Goal: Transaction & Acquisition: Obtain resource

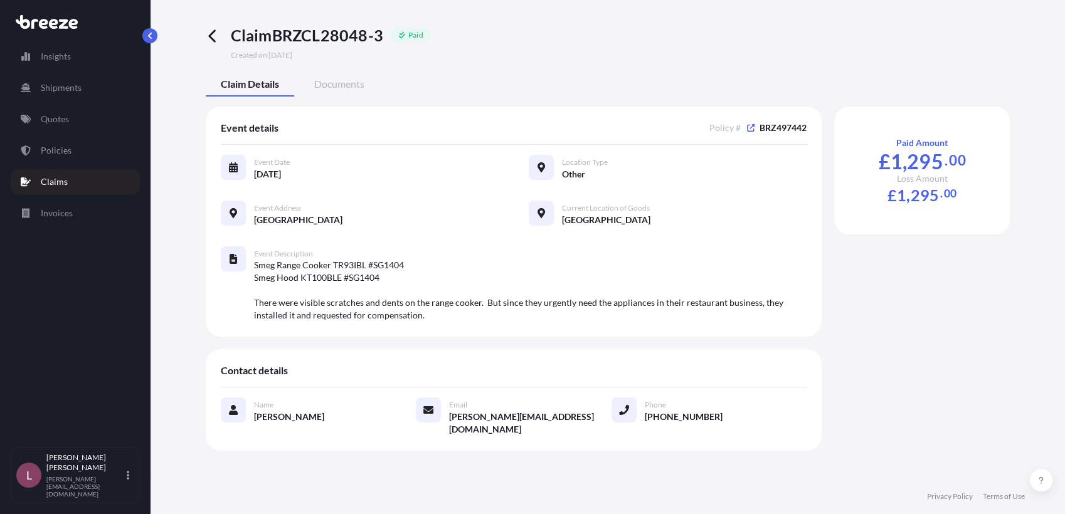
scroll to position [9, 0]
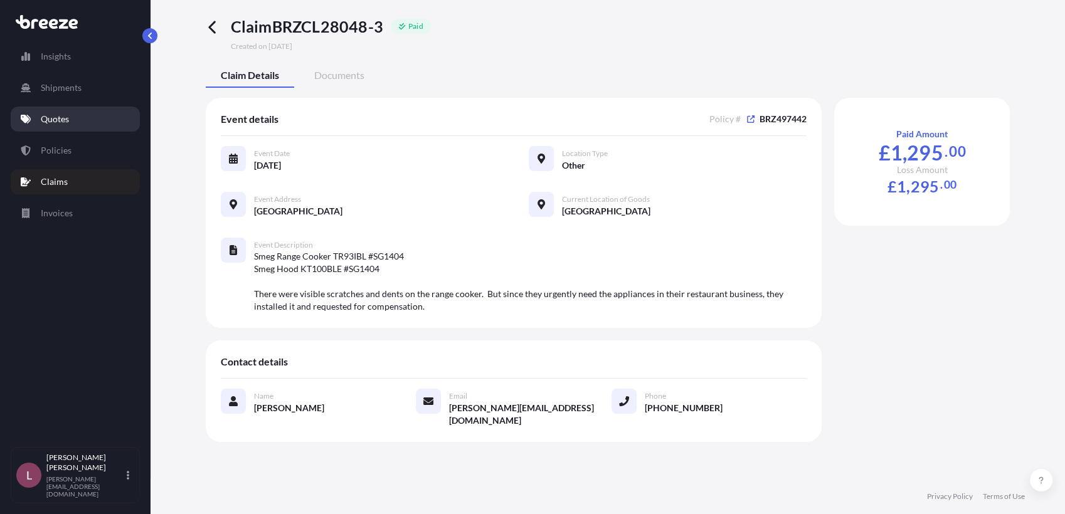
click at [76, 123] on link "Quotes" at bounding box center [75, 119] width 129 height 25
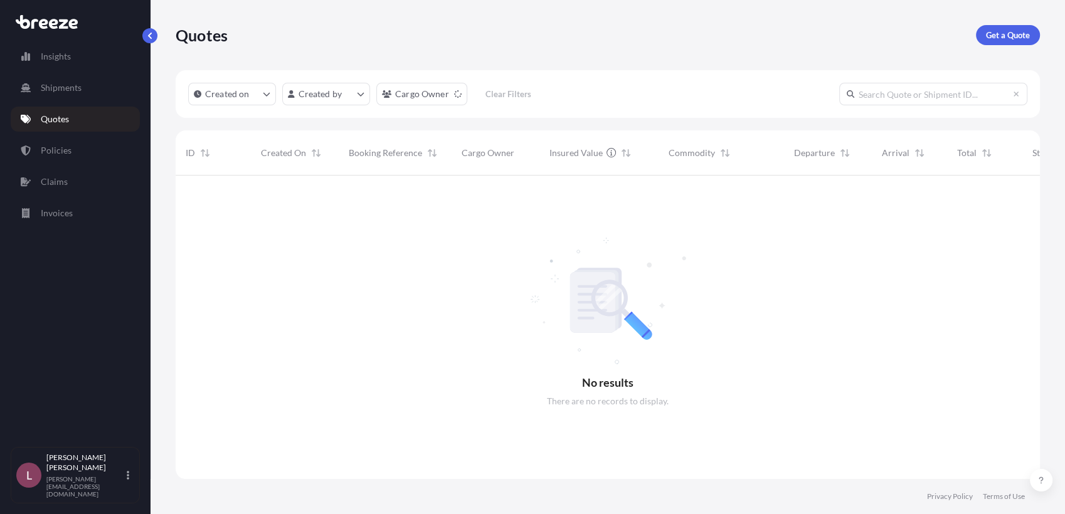
scroll to position [338, 853]
click at [993, 33] on p "Get a Quote" at bounding box center [1008, 35] width 44 height 13
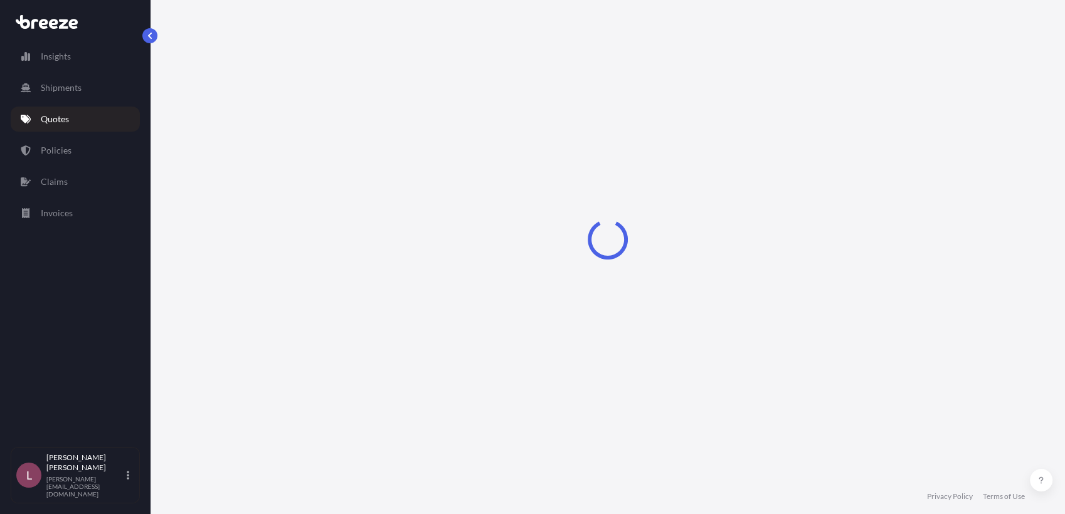
select select "Sea"
select select "1"
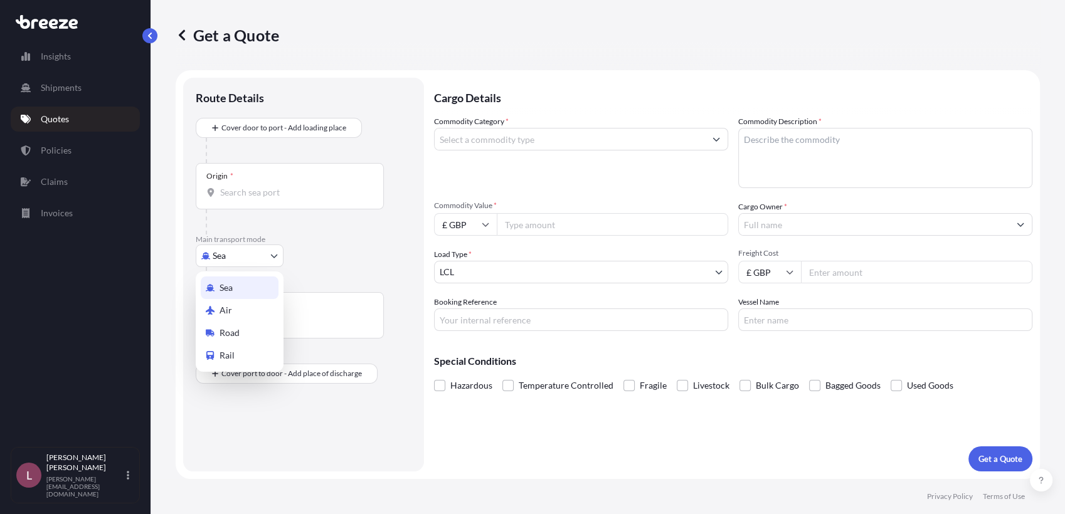
click at [271, 254] on body "Insights Shipments Quotes Policies Claims Invoices L [PERSON_NAME] Zamora [EMAI…" at bounding box center [532, 257] width 1065 height 514
click at [241, 312] on div "Air" at bounding box center [240, 310] width 78 height 23
select select "Air"
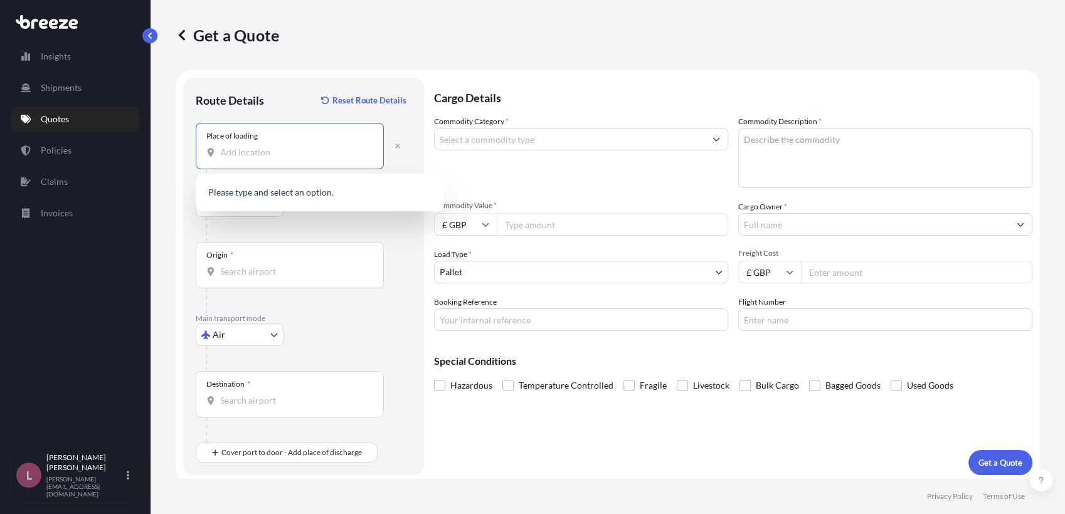
click at [253, 158] on input "Place of loading" at bounding box center [294, 152] width 148 height 13
paste input "35410"
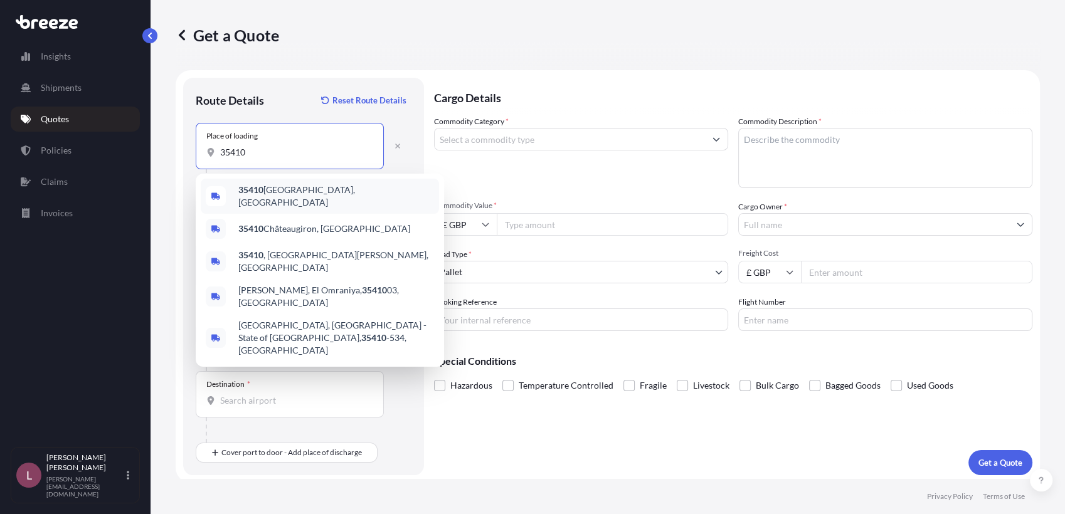
click at [303, 193] on span "35410 [GEOGRAPHIC_DATA], [GEOGRAPHIC_DATA]" at bounding box center [336, 196] width 196 height 25
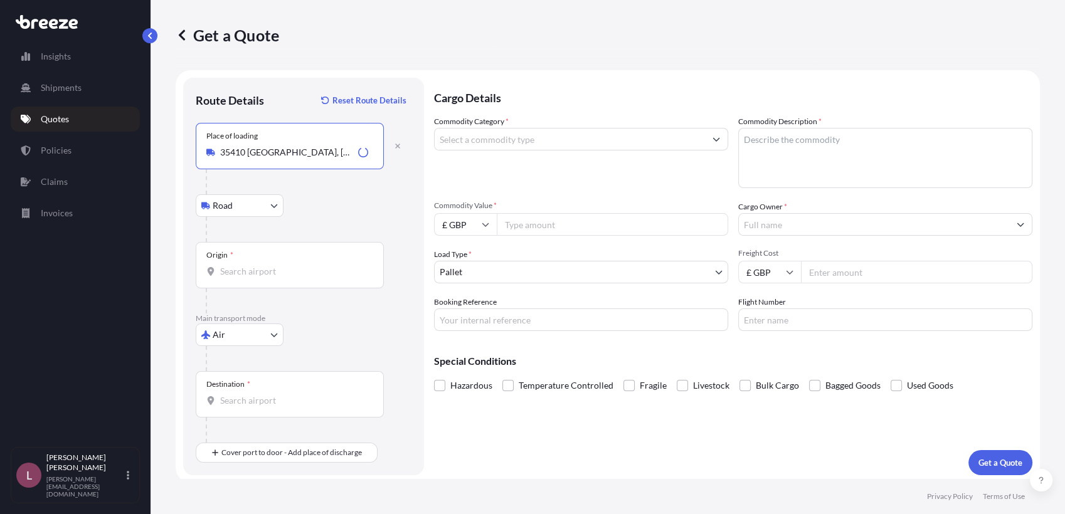
type input "35410 [GEOGRAPHIC_DATA], [GEOGRAPHIC_DATA]"
click at [349, 203] on div "Road Road Rail" at bounding box center [304, 205] width 216 height 23
click at [300, 280] on div "Origin *" at bounding box center [290, 265] width 188 height 46
click at [300, 278] on input "Origin *" at bounding box center [294, 271] width 148 height 13
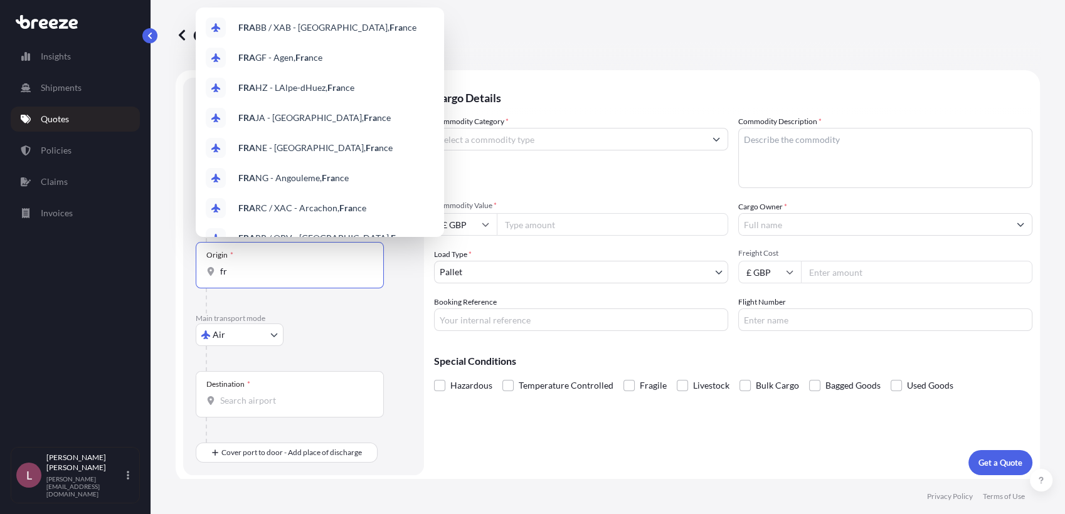
type input "f"
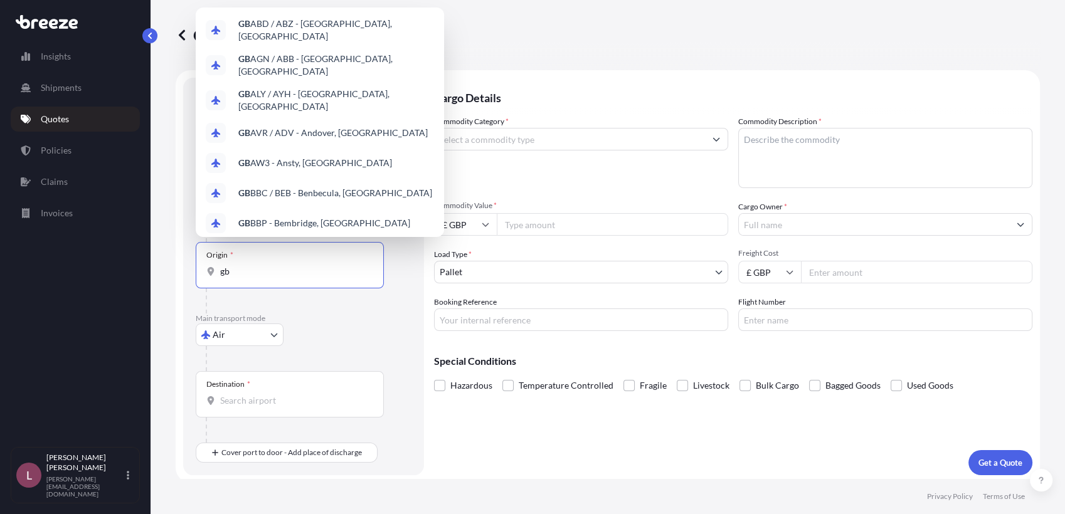
type input "g"
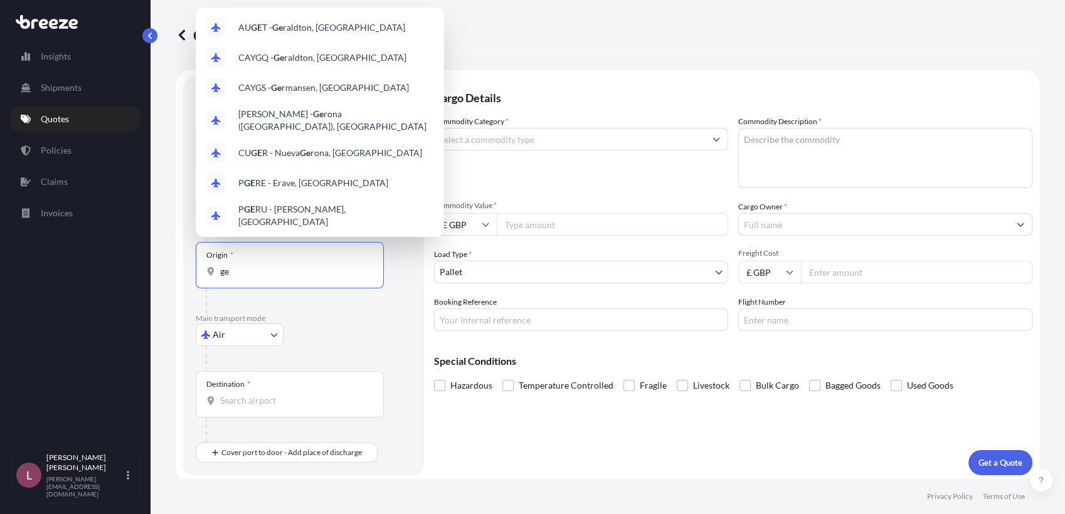
type input "g"
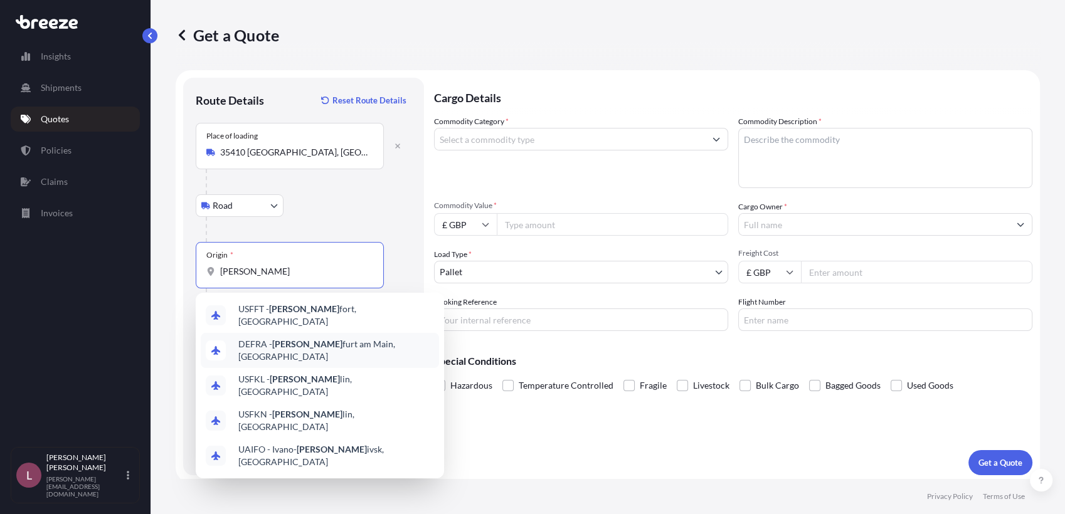
click at [305, 345] on span "DEFRA - [PERSON_NAME] am Main, [GEOGRAPHIC_DATA]" at bounding box center [336, 350] width 196 height 25
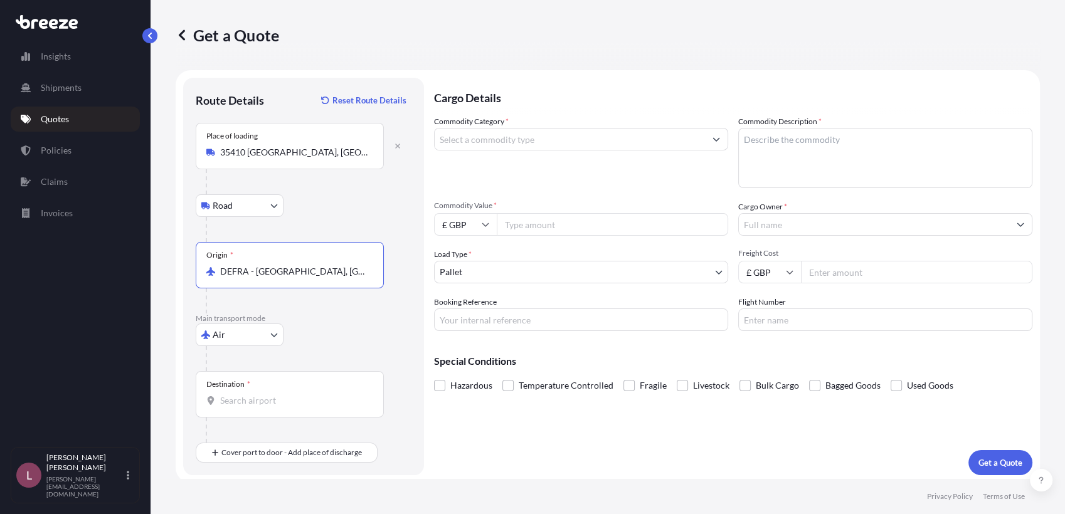
type input "DEFRA - [GEOGRAPHIC_DATA], [GEOGRAPHIC_DATA]"
click at [314, 407] on div "Destination *" at bounding box center [290, 394] width 188 height 46
click at [314, 407] on input "Destination *" at bounding box center [294, 400] width 148 height 13
type input "HKHKG - [GEOGRAPHIC_DATA], [GEOGRAPHIC_DATA]"
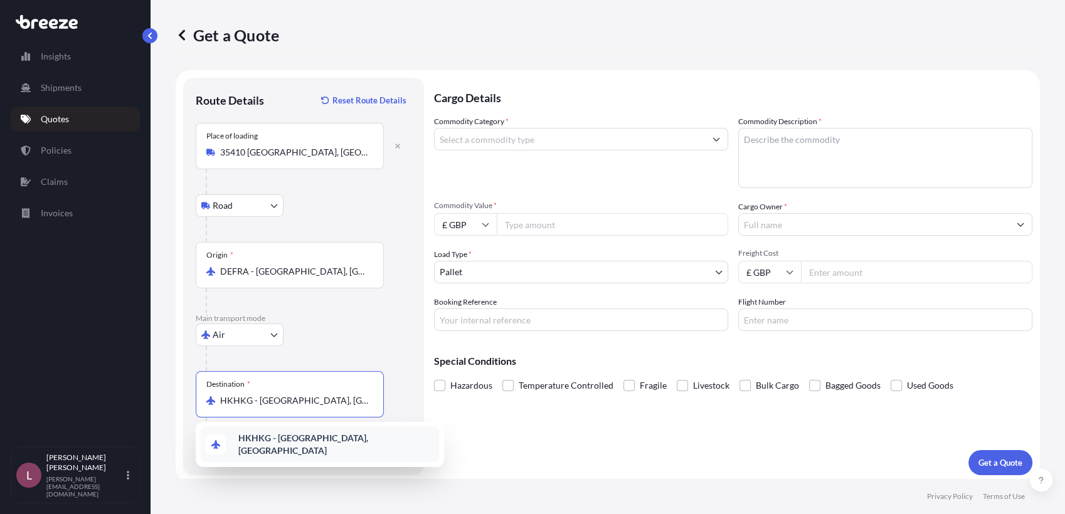
click at [379, 437] on div "HKHKG - [GEOGRAPHIC_DATA], [GEOGRAPHIC_DATA]" at bounding box center [320, 444] width 238 height 35
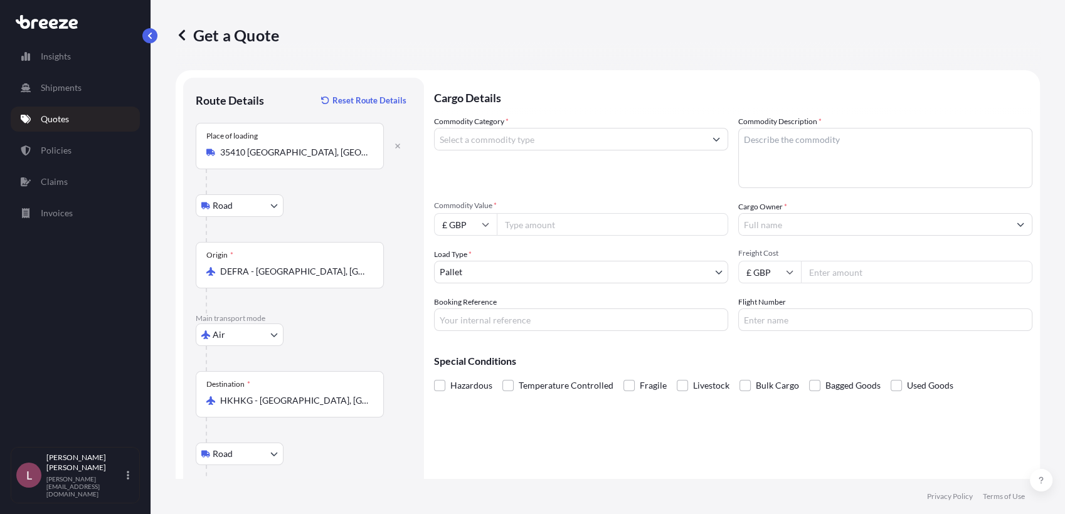
scroll to position [76, 0]
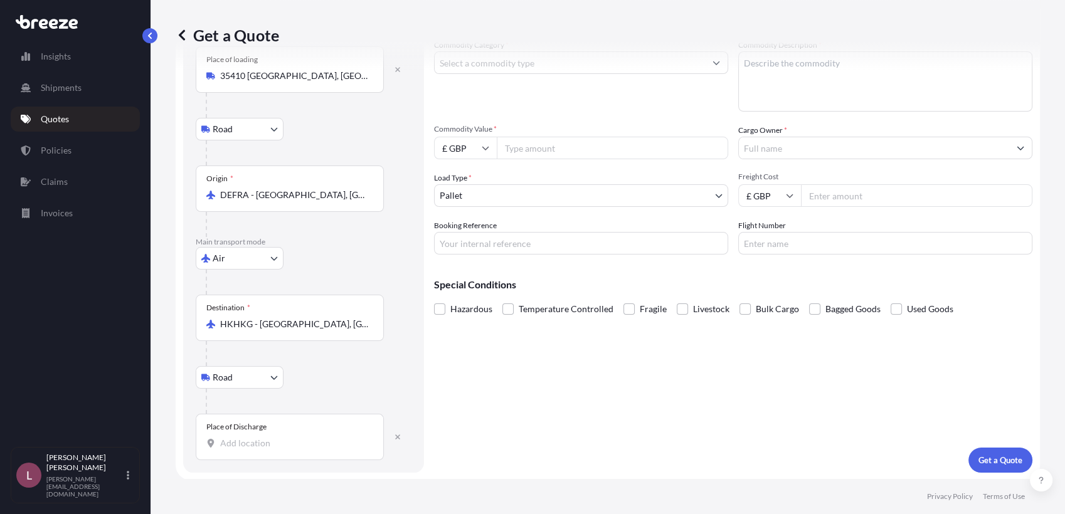
click at [303, 437] on input "Place of Discharge" at bounding box center [294, 443] width 148 height 13
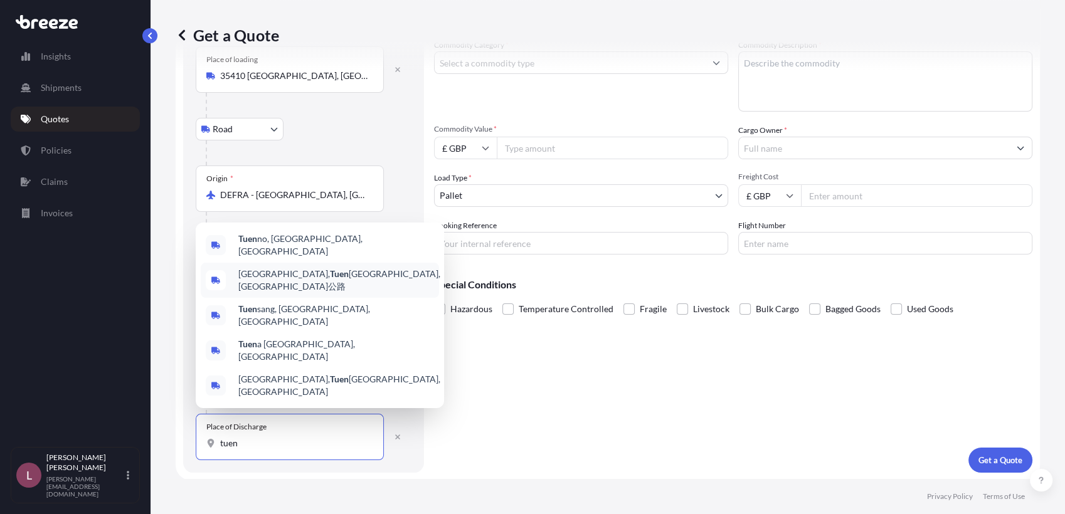
click at [307, 293] on span "[GEOGRAPHIC_DATA], [GEOGRAPHIC_DATA], [GEOGRAPHIC_DATA]公路" at bounding box center [339, 280] width 202 height 25
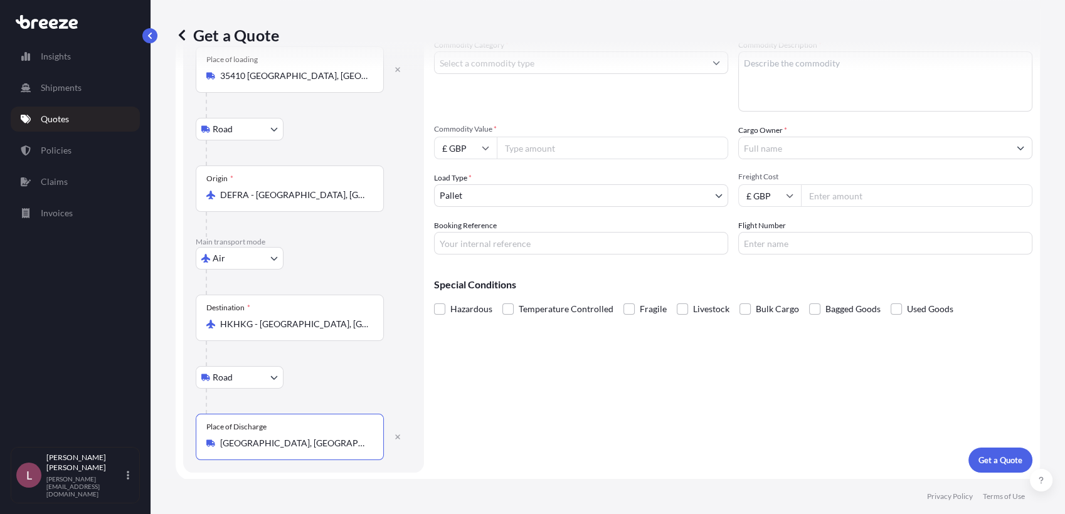
scroll to position [0, 0]
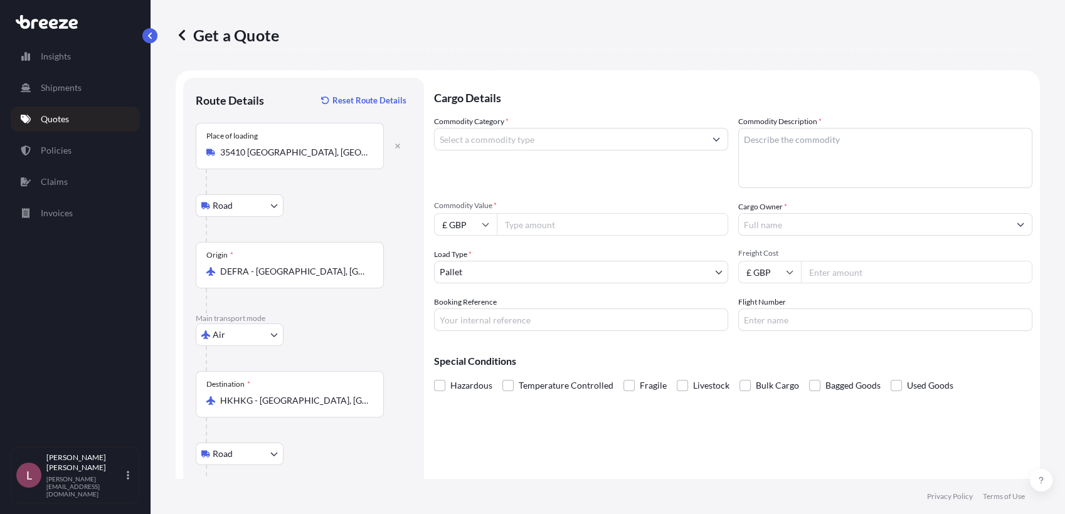
type input "[GEOGRAPHIC_DATA], [GEOGRAPHIC_DATA], [GEOGRAPHIC_DATA]公路"
click at [493, 145] on input "Commodity Category *" at bounding box center [570, 139] width 270 height 23
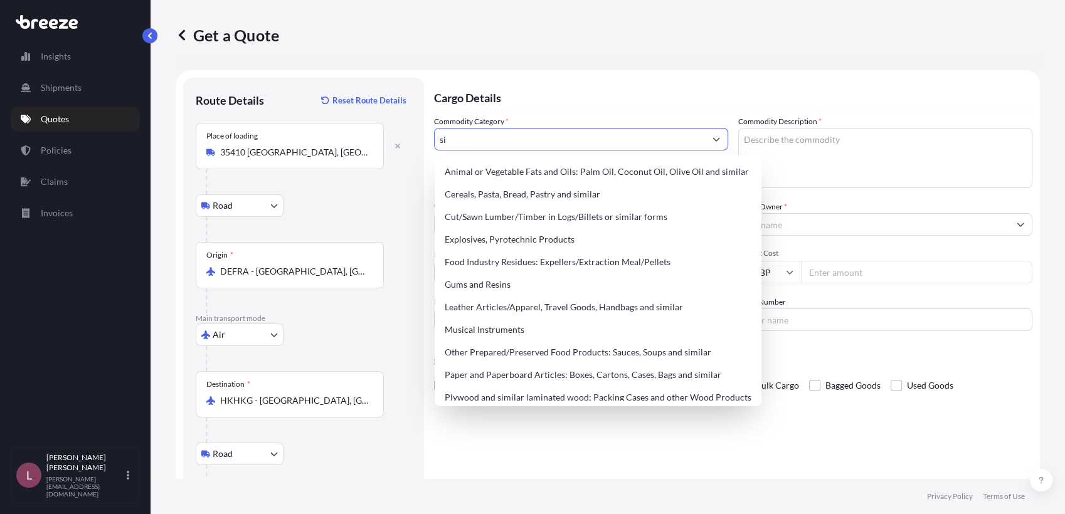
type input "s"
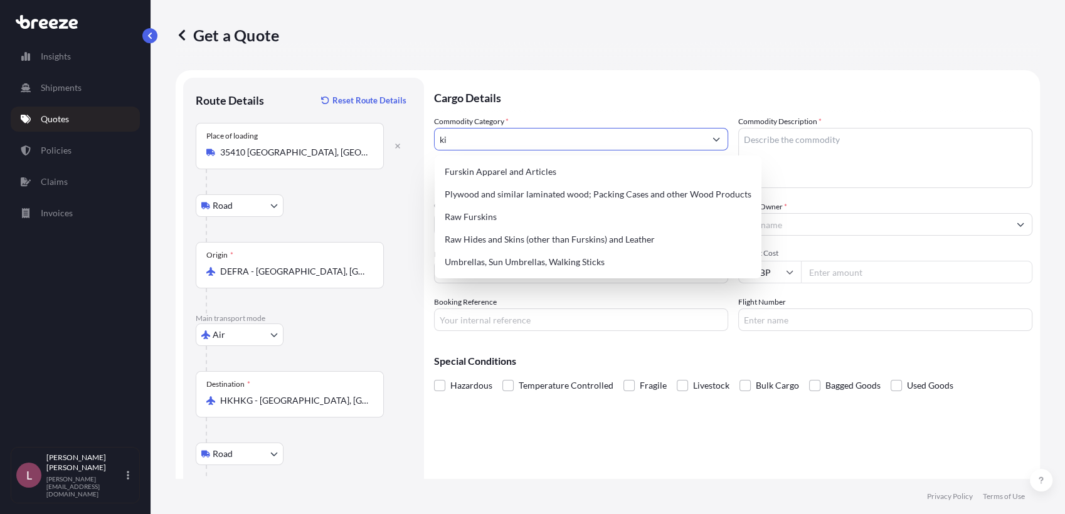
type input "k"
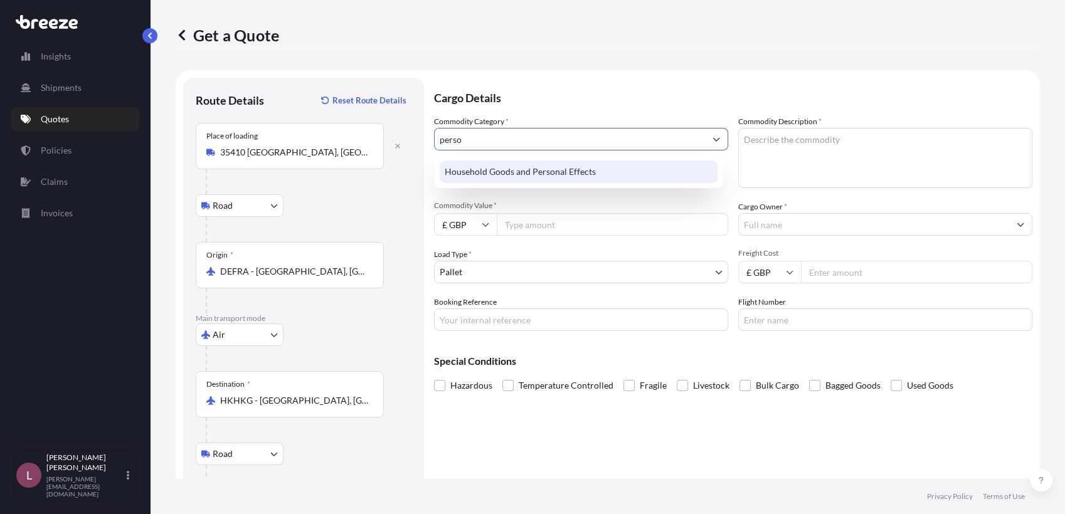
click at [505, 179] on div "Household Goods and Personal Effects" at bounding box center [579, 172] width 278 height 23
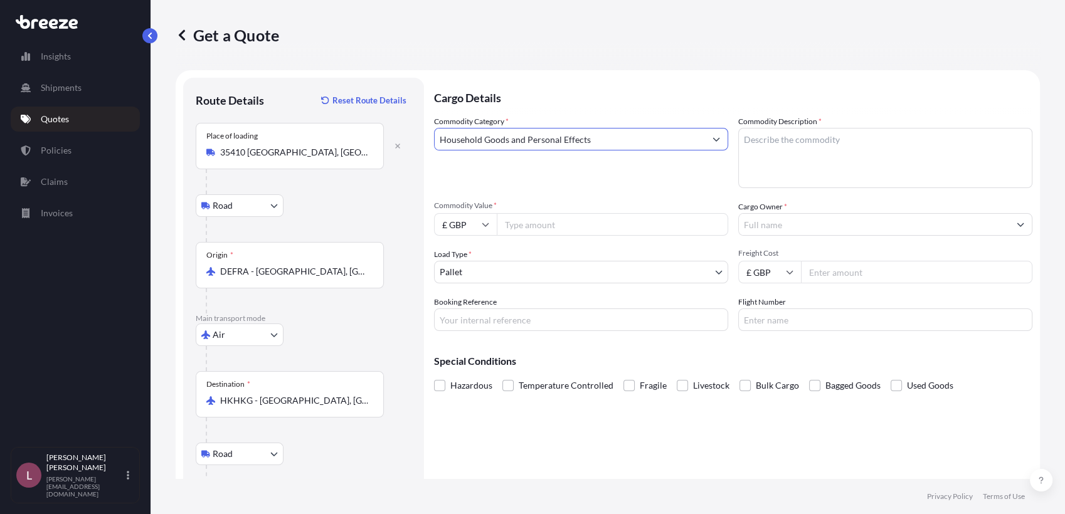
type input "Household Goods and Personal Effects"
click at [801, 165] on textarea "Commodity Description *" at bounding box center [885, 158] width 294 height 60
type textarea "Sanitary Ware and Kitchen Sink"
click at [482, 224] on icon at bounding box center [486, 225] width 8 height 8
click at [468, 260] on div "€ EUR" at bounding box center [465, 259] width 53 height 24
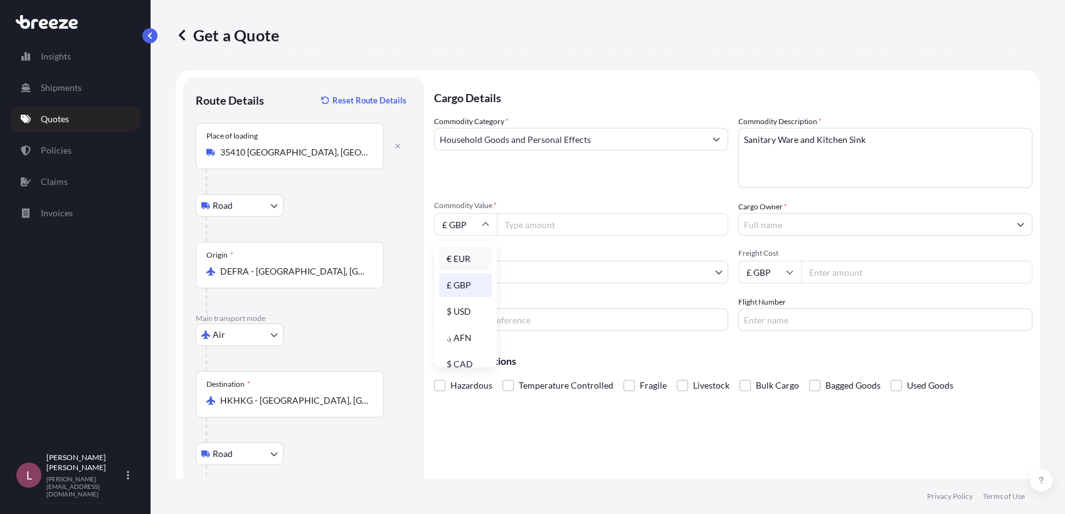
type input "€ EUR"
click at [544, 230] on input "Commodity Value *" at bounding box center [612, 224] width 231 height 23
paste input "281.52"
type input "281.52"
click at [632, 192] on div "Commodity Category * Household Goods and Personal Effects Commodity Description…" at bounding box center [733, 223] width 598 height 216
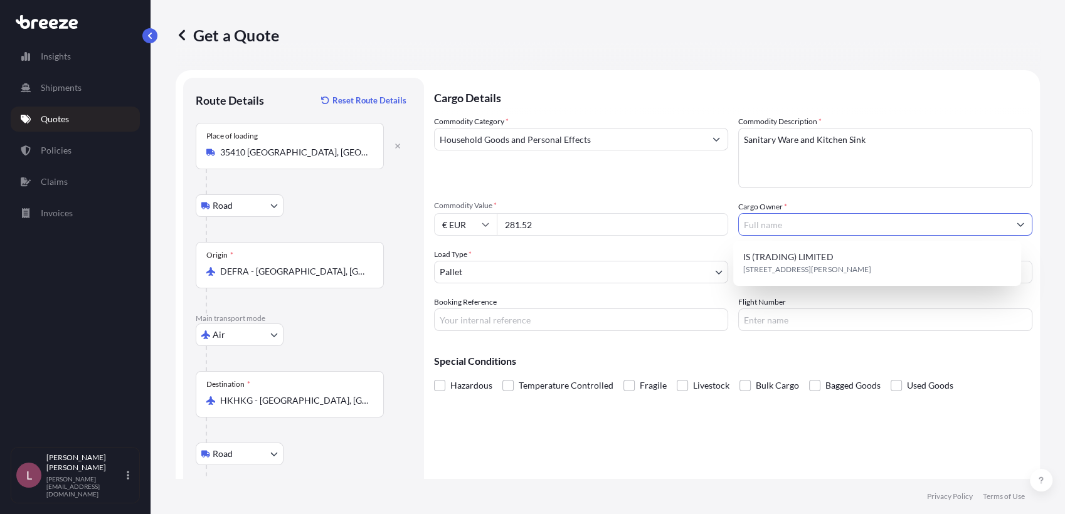
click at [796, 229] on input "Cargo Owner *" at bounding box center [874, 224] width 270 height 23
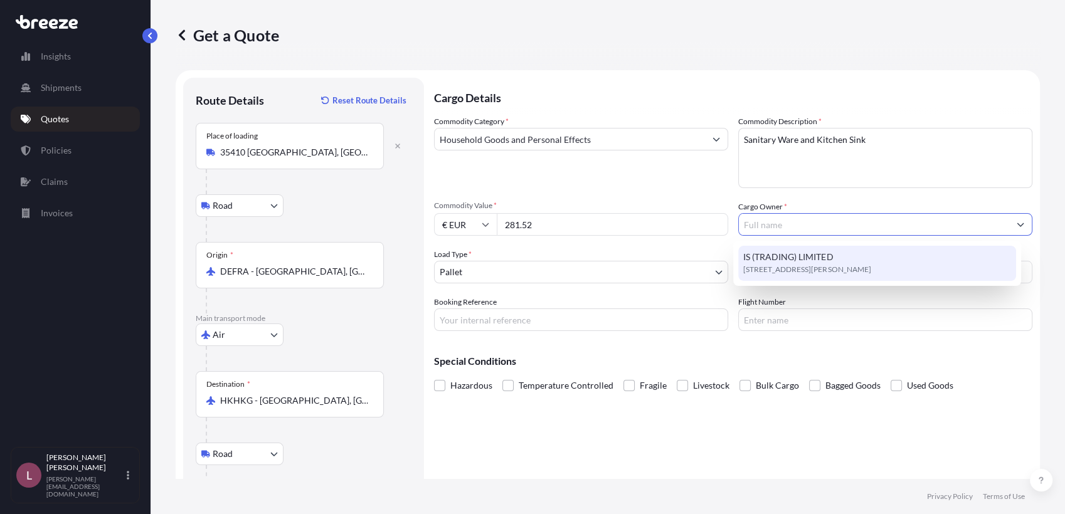
click at [788, 263] on span "[STREET_ADDRESS][PERSON_NAME]" at bounding box center [806, 269] width 127 height 13
type input "IS (TRADING) LIMITED"
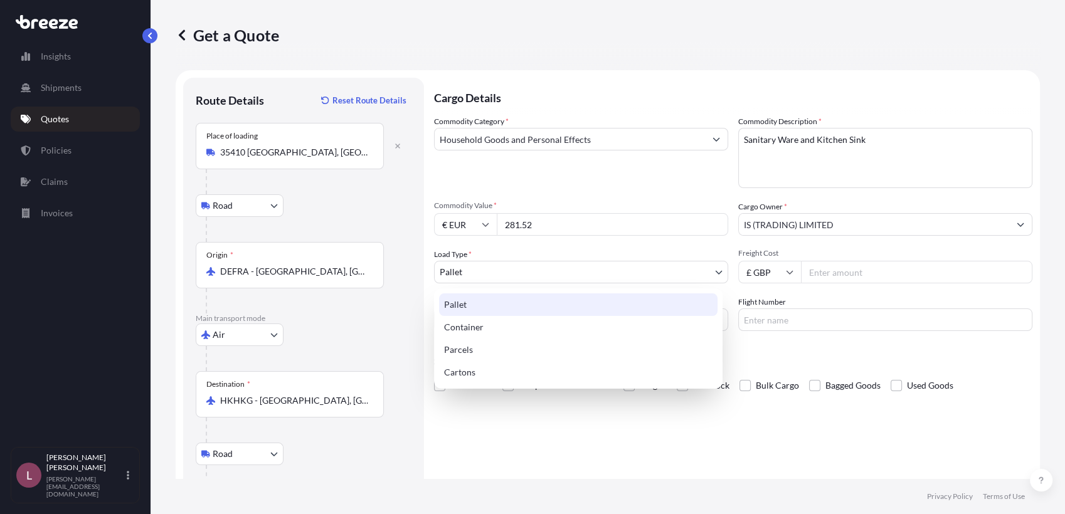
click at [664, 281] on body "1 option available. Insights Shipments Quotes Policies Claims Invoices L [PERSO…" at bounding box center [532, 257] width 1065 height 514
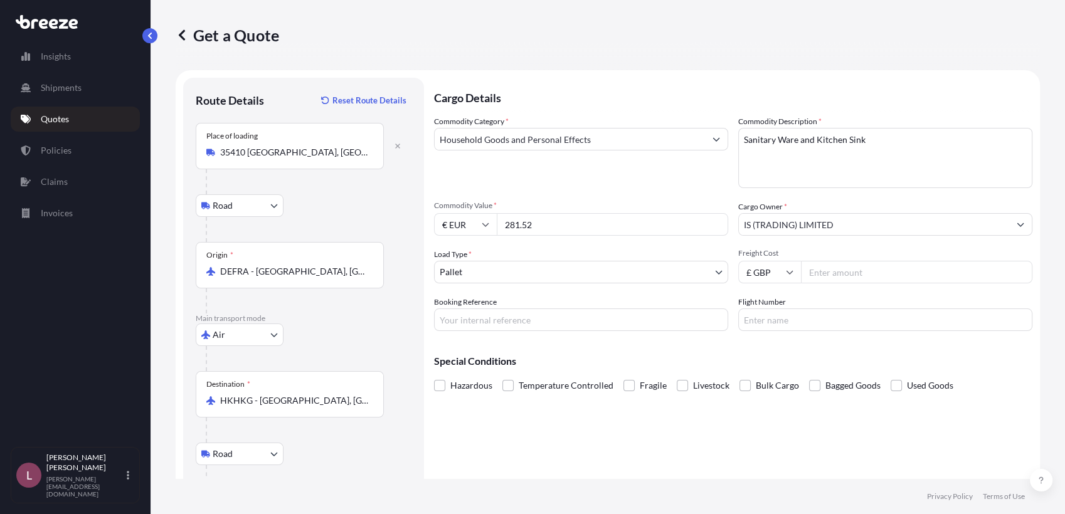
click at [911, 40] on div "Get a Quote" at bounding box center [608, 35] width 864 height 20
click at [663, 275] on body "Insights Shipments Quotes Policies Claims Invoices L [PERSON_NAME] Zamora [EMAI…" at bounding box center [532, 257] width 1065 height 514
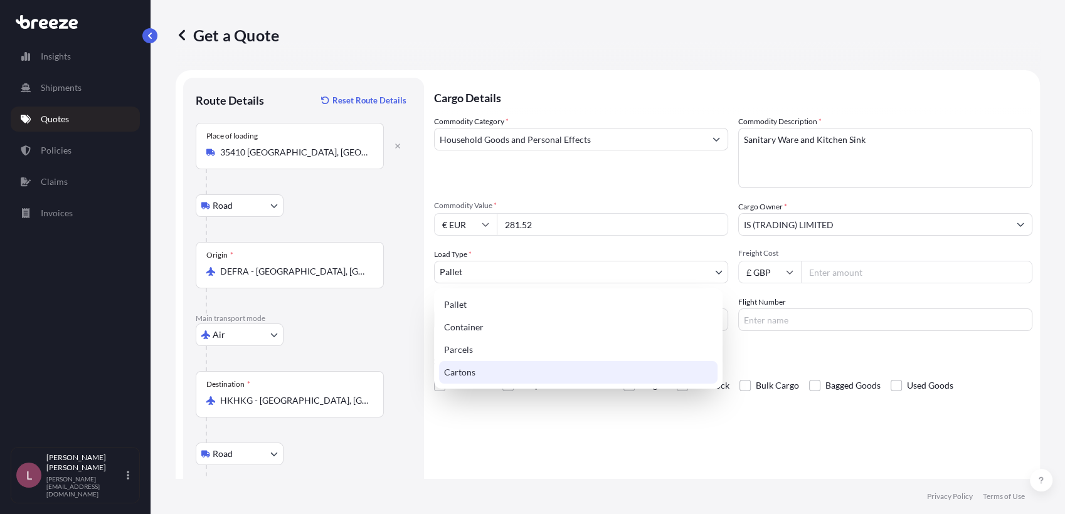
click at [616, 364] on div "Cartons" at bounding box center [578, 372] width 278 height 23
select select "4"
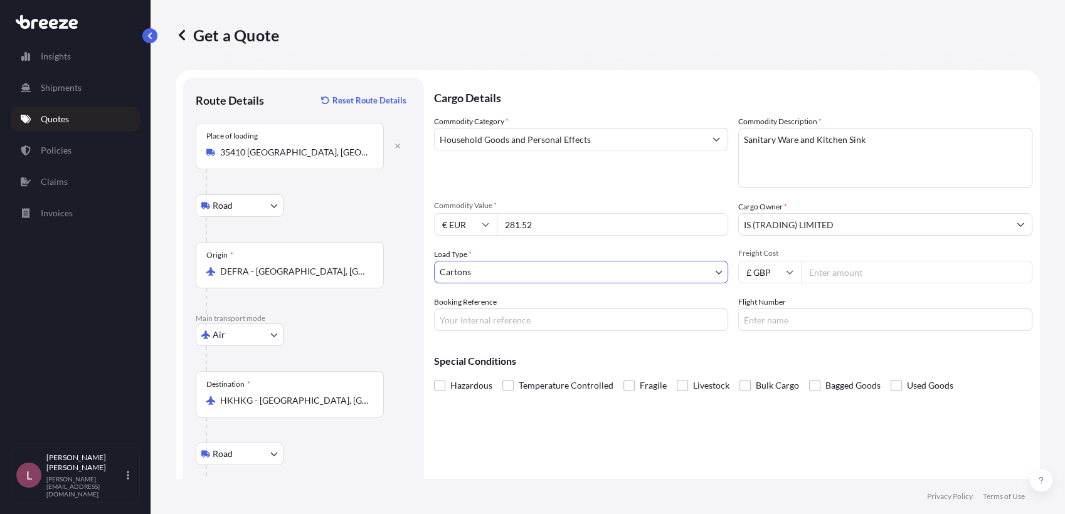
click at [657, 344] on div "Special Conditions Hazardous Temperature Controlled Fragile Livestock Bulk Carg…" at bounding box center [733, 368] width 598 height 54
click at [772, 438] on div "Cargo Details Commodity Category * Household Goods and Personal Effects Commodi…" at bounding box center [733, 314] width 598 height 472
click at [594, 319] on input "Booking Reference" at bounding box center [581, 319] width 294 height 23
paste input "K1842_884469996890"
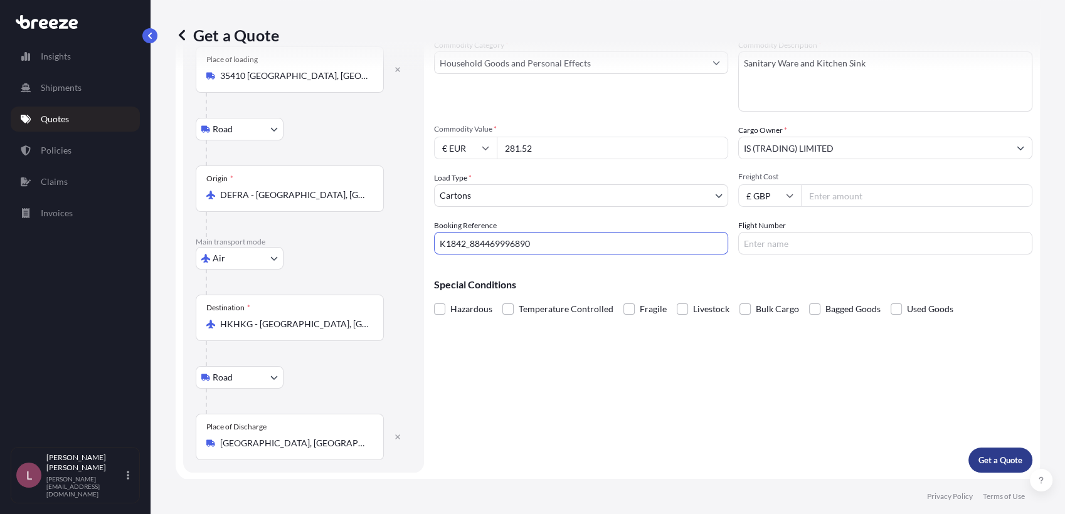
type input "K1842_884469996890"
click at [984, 462] on p "Get a Quote" at bounding box center [1000, 460] width 44 height 13
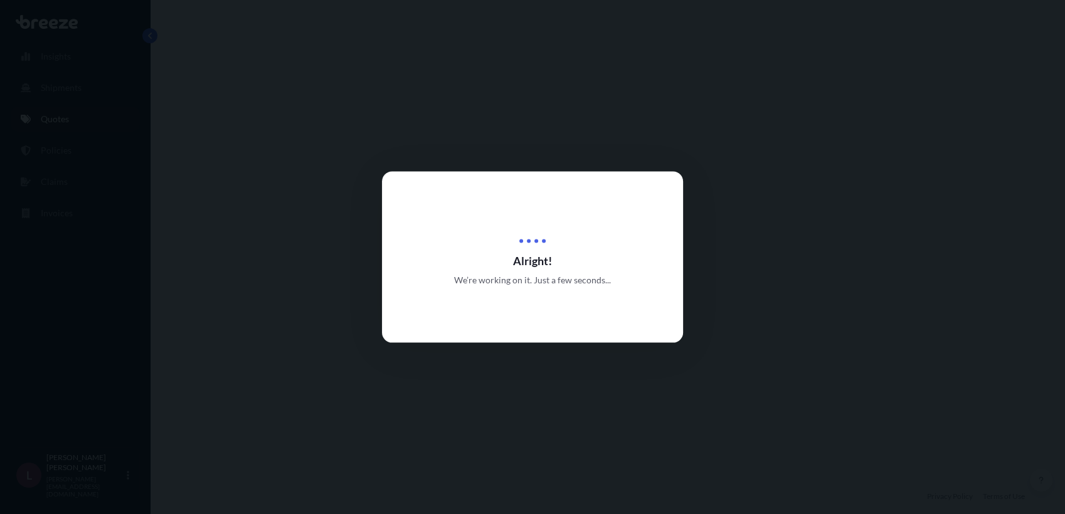
select select "Road"
select select "Air"
select select "Road"
select select "4"
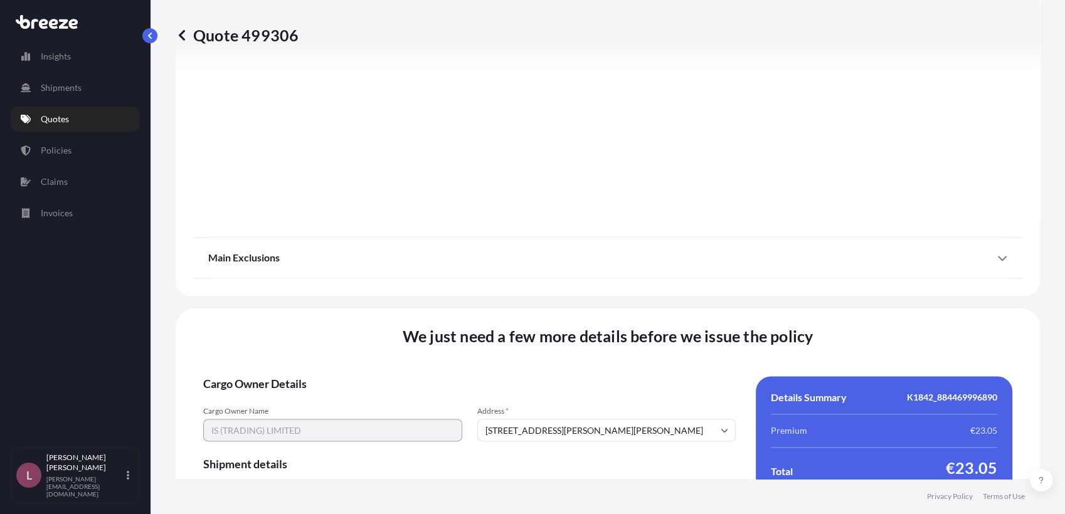
scroll to position [1710, 0]
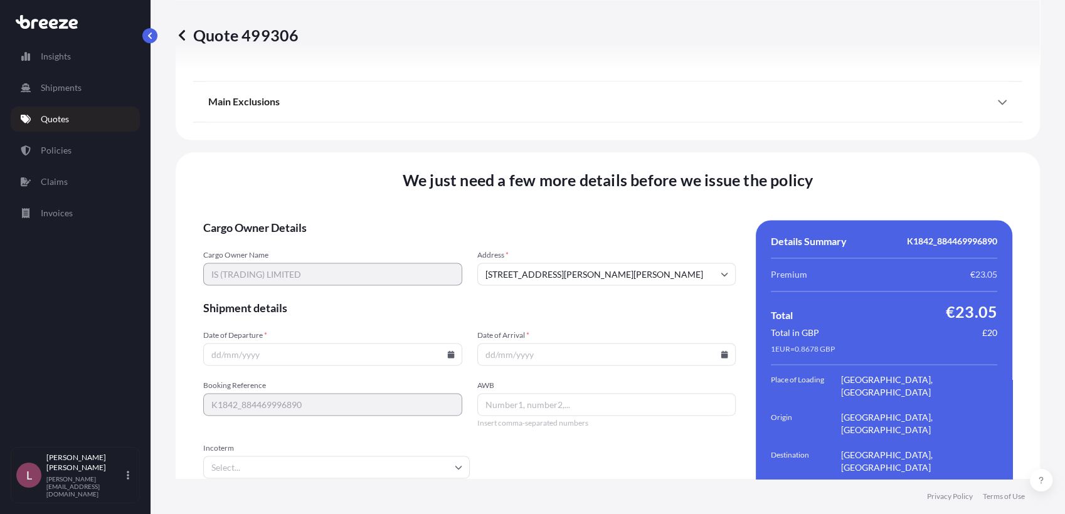
click at [366, 343] on input "Date of Departure *" at bounding box center [332, 354] width 259 height 23
click at [448, 350] on icon at bounding box center [450, 354] width 7 height 8
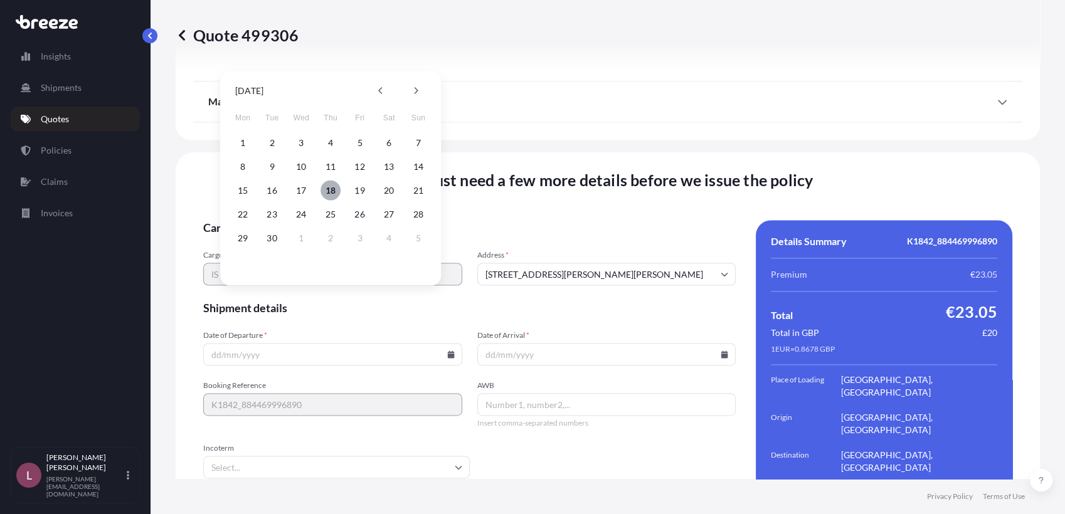
click at [334, 194] on button "18" at bounding box center [330, 191] width 20 height 20
type input "[DATE]"
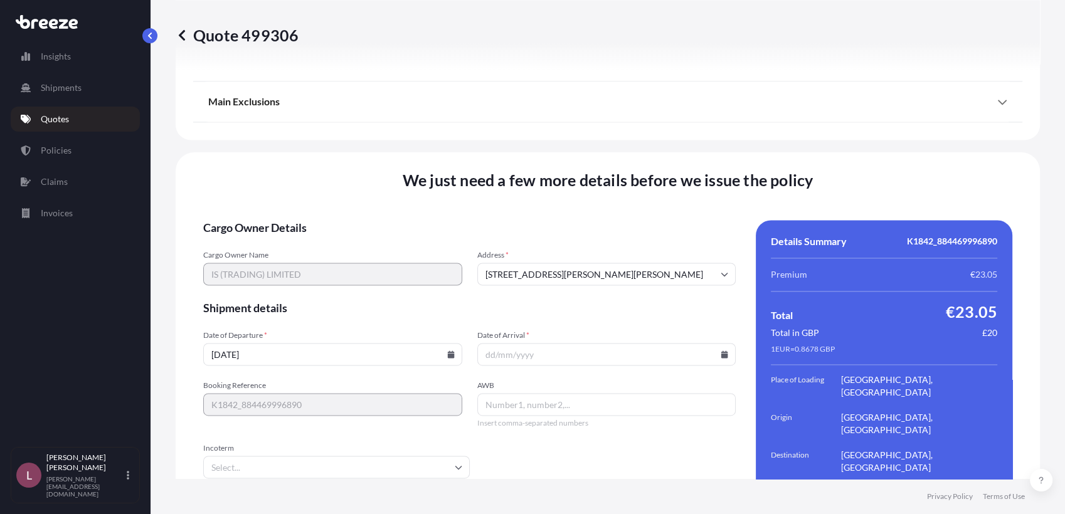
click at [721, 350] on icon at bounding box center [724, 354] width 7 height 8
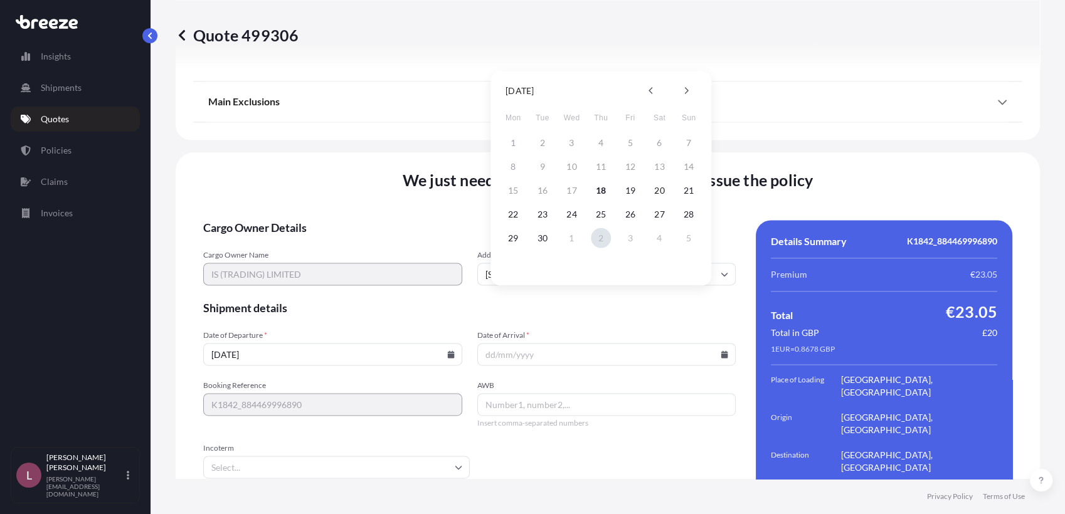
click at [604, 240] on button "2" at bounding box center [601, 238] width 20 height 20
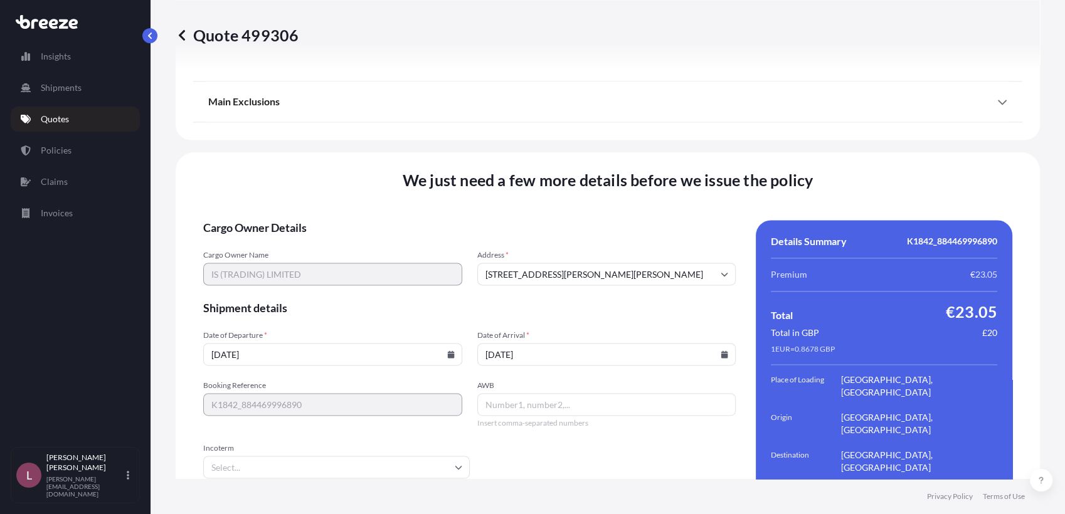
type input "[DATE]"
click at [525, 393] on input "AWB" at bounding box center [606, 404] width 259 height 23
paste input "K1842_884469996890"
click at [445, 381] on div "Booking Reference K1842_884469996890 AWB K1842_884469996890 Insert comma-separa…" at bounding box center [469, 405] width 532 height 48
click at [424, 381] on div "Booking Reference K1842_884469996890 AWB K1842_884469996890 Insert comma-separa…" at bounding box center [469, 405] width 532 height 48
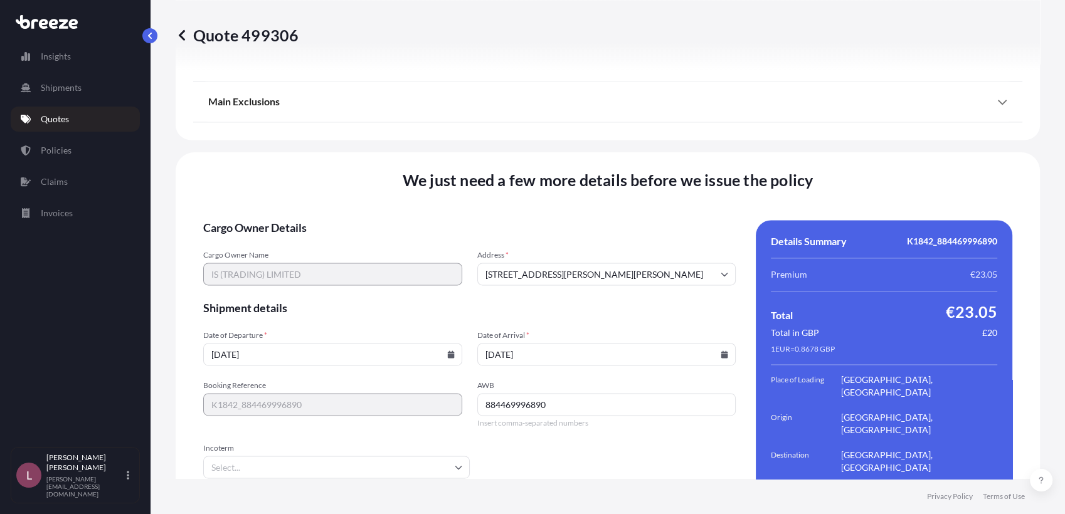
click at [564, 428] on form "Cargo Owner Details Cargo Owner Name IS (TRADING) LIMITED Address * [STREET_ADD…" at bounding box center [469, 392] width 532 height 344
click at [480, 393] on input "884469996890" at bounding box center [606, 404] width 259 height 23
type input "Fedex 884469996890"
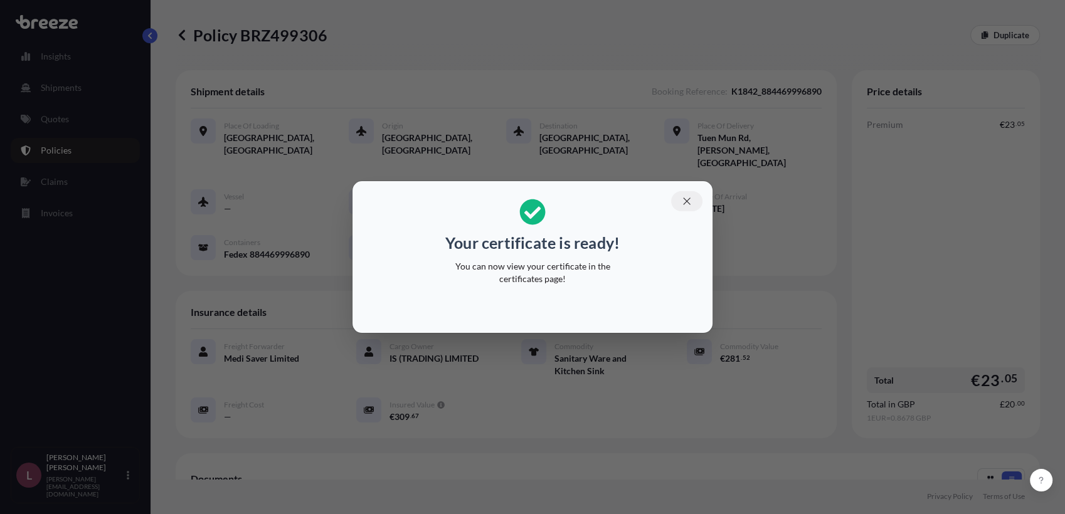
click at [682, 197] on icon "button" at bounding box center [686, 201] width 11 height 11
